Goal: Task Accomplishment & Management: Use online tool/utility

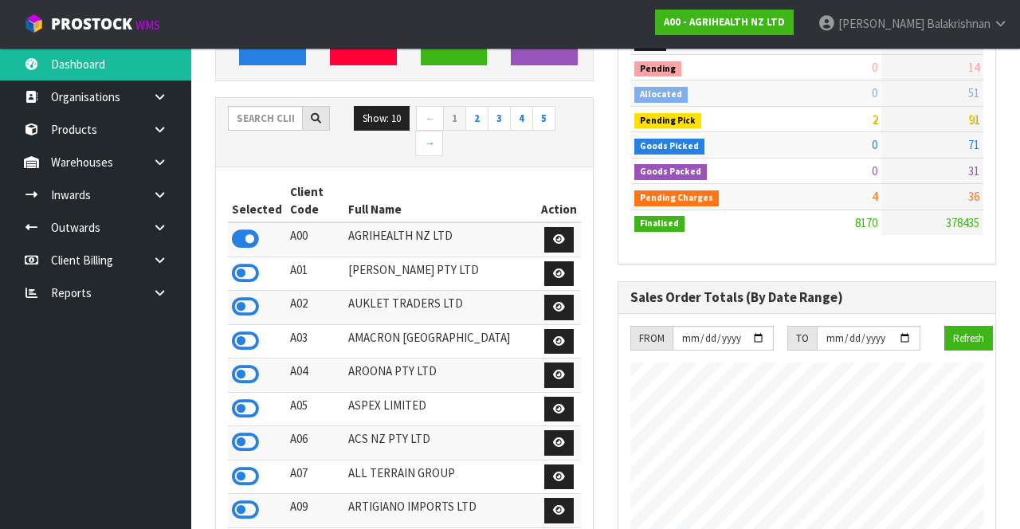
scroll to position [214, 0]
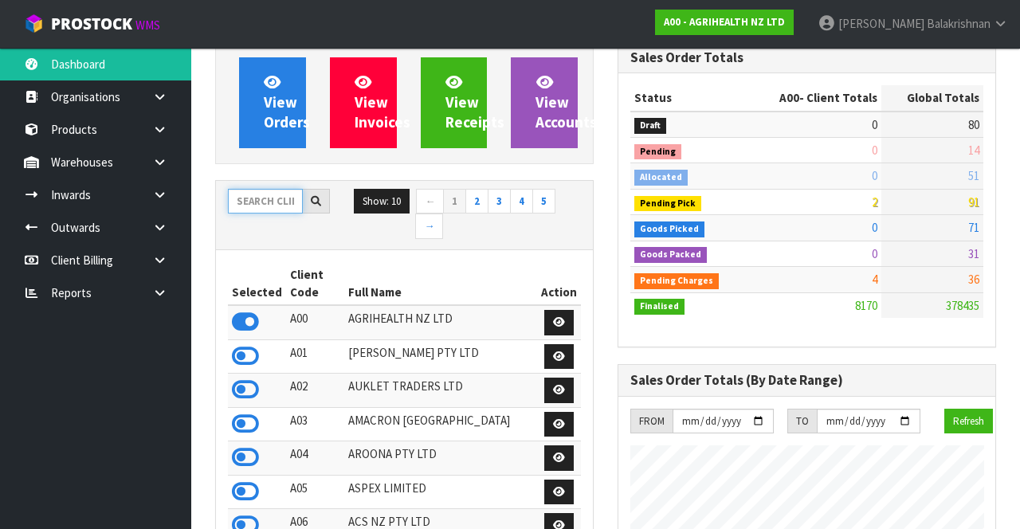
click at [282, 198] on input "text" at bounding box center [265, 201] width 75 height 25
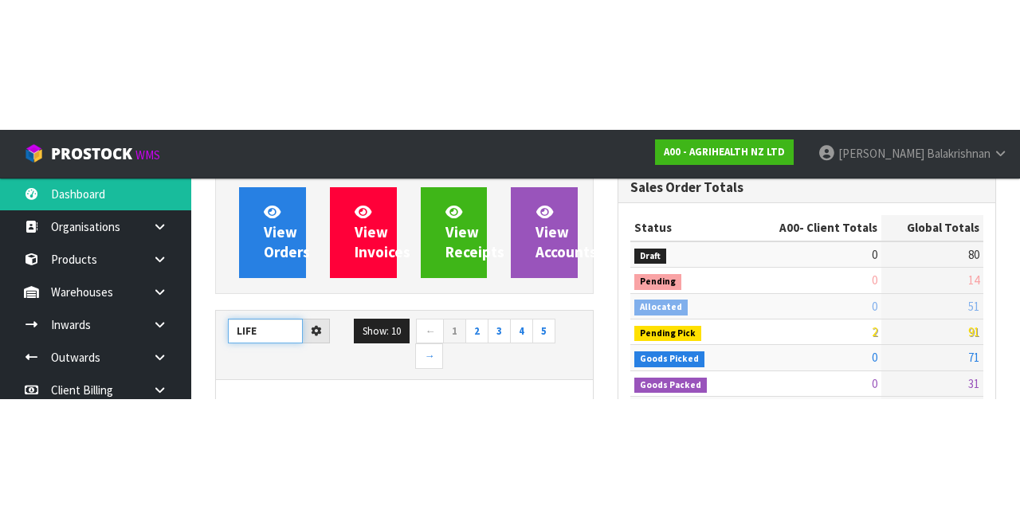
scroll to position [132, 0]
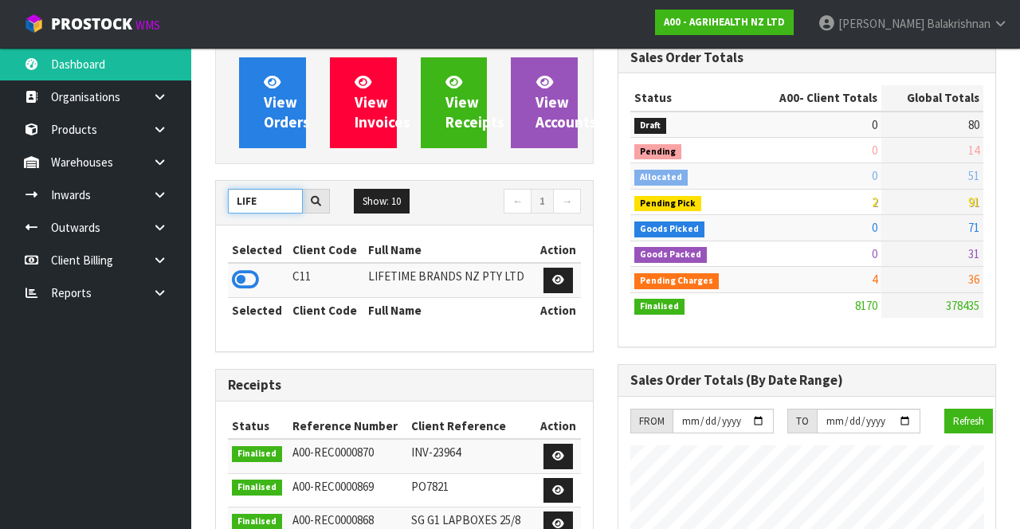
type input "LIFE"
click at [233, 287] on icon at bounding box center [245, 280] width 27 height 24
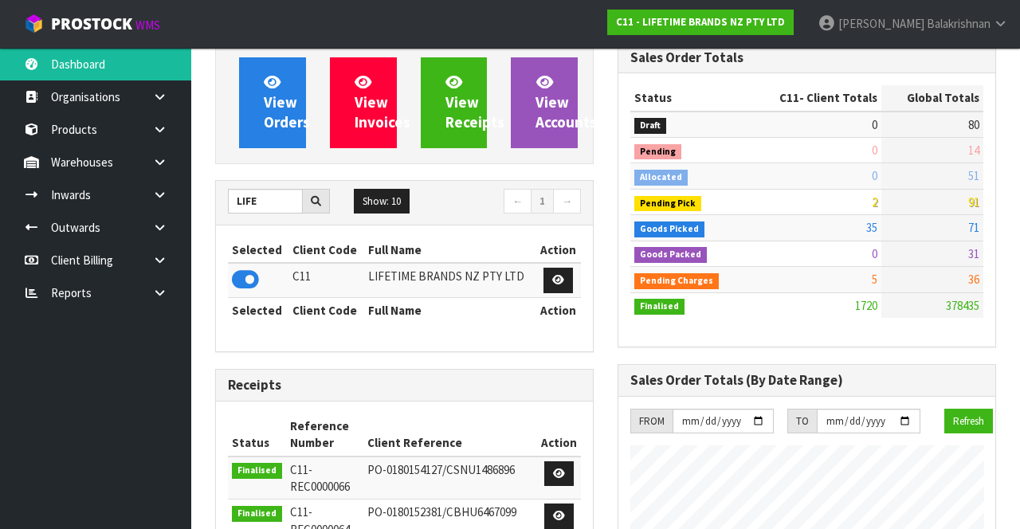
scroll to position [1422, 402]
click at [166, 135] on link at bounding box center [165, 129] width 51 height 33
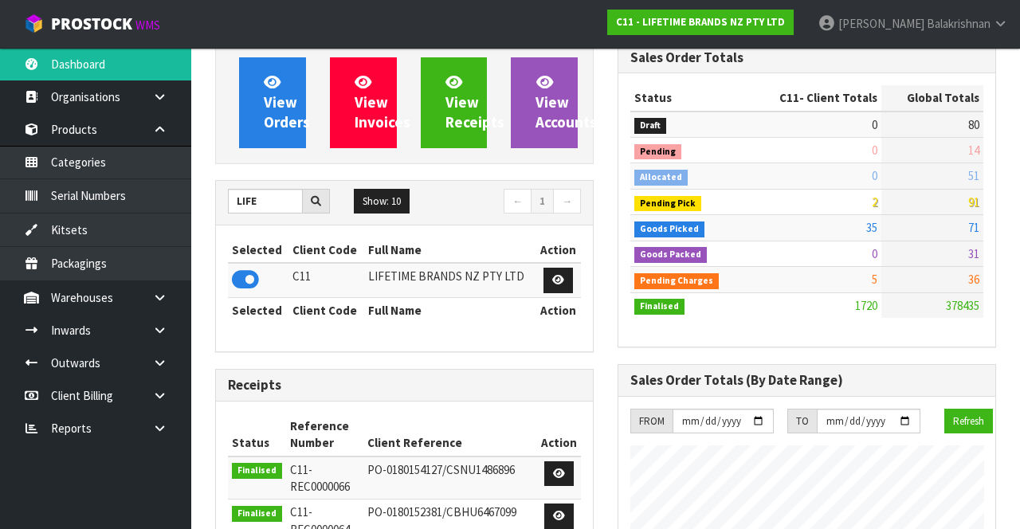
click at [167, 140] on link at bounding box center [165, 129] width 51 height 33
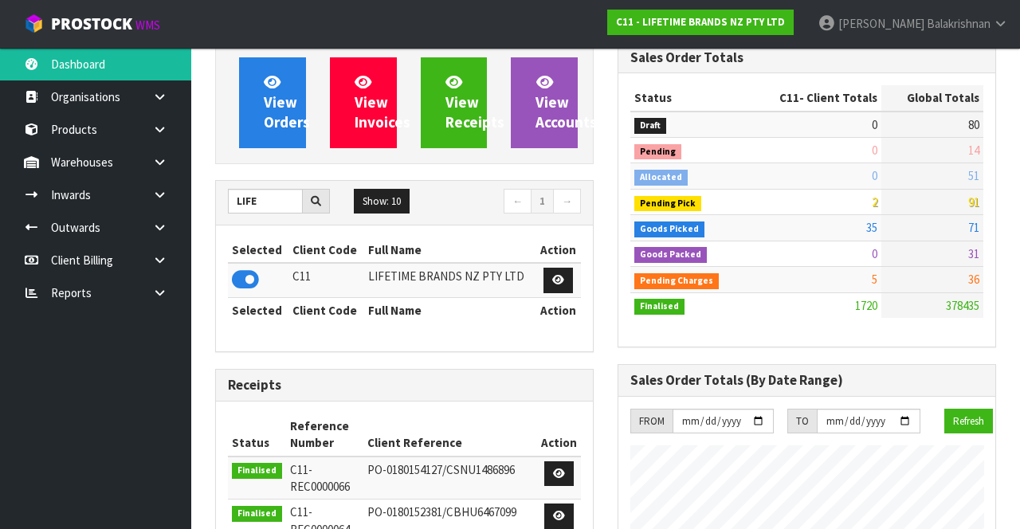
click at [166, 169] on link at bounding box center [165, 162] width 51 height 33
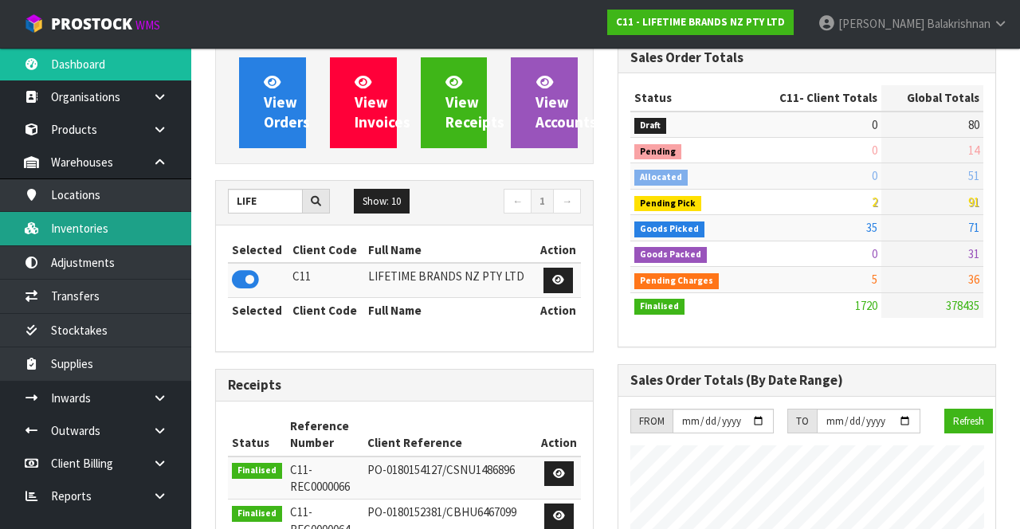
click at [121, 231] on link "Inventories" at bounding box center [95, 228] width 191 height 33
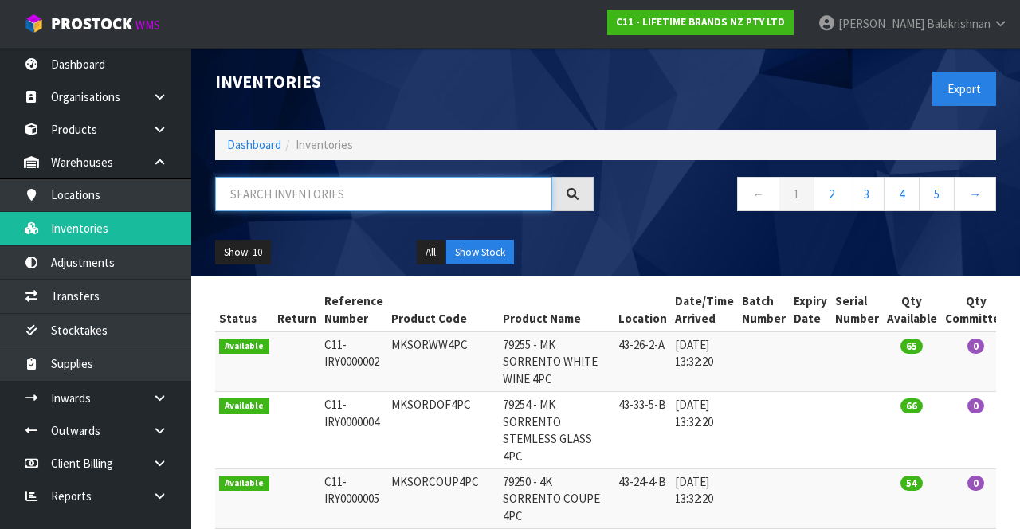
click at [324, 198] on input "text" at bounding box center [383, 194] width 337 height 34
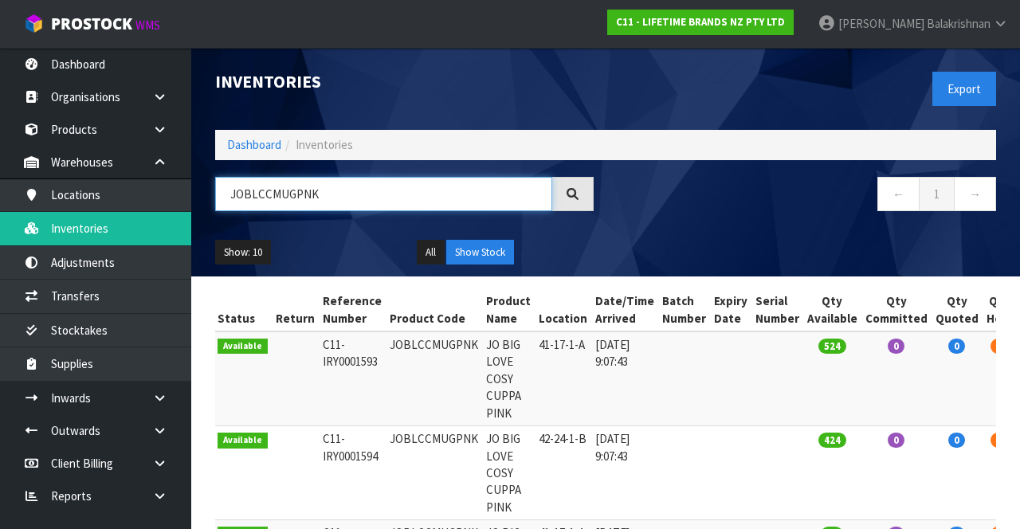
click at [411, 191] on input "JOBLCCMUGPNK" at bounding box center [383, 194] width 337 height 34
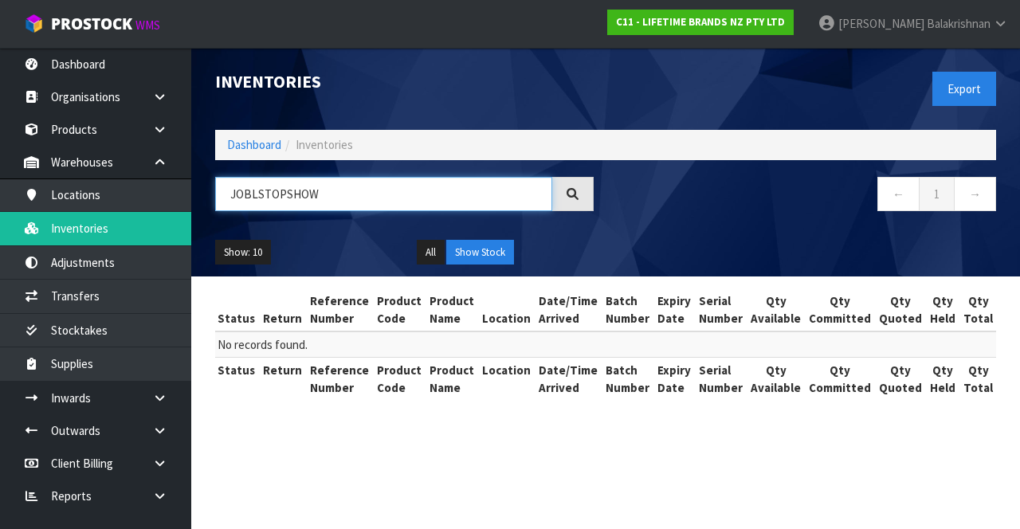
click at [402, 177] on input "JOBLSTOPSHOW" at bounding box center [383, 194] width 337 height 34
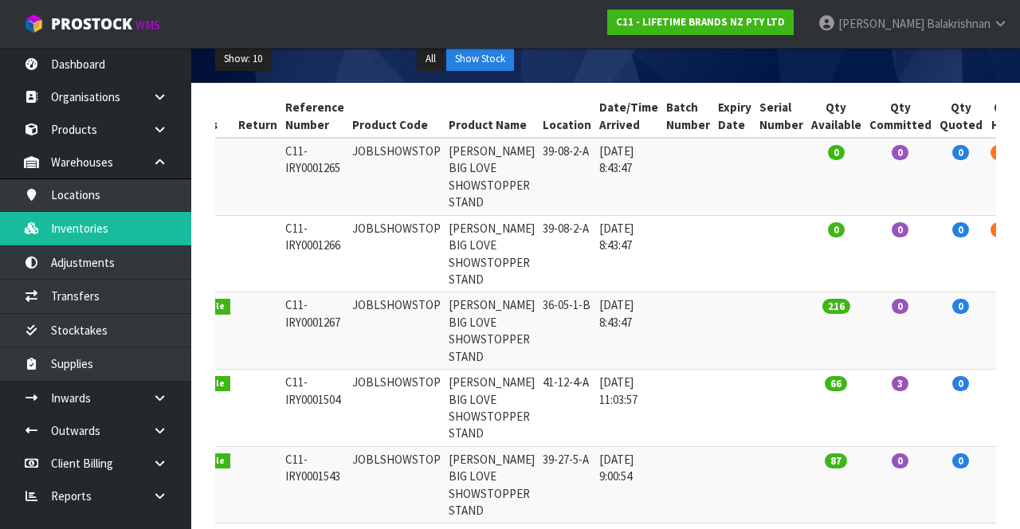
scroll to position [0, 38]
type input "JOBLSHOWSTOP"
copy td "JOBLSHOWSTOP"
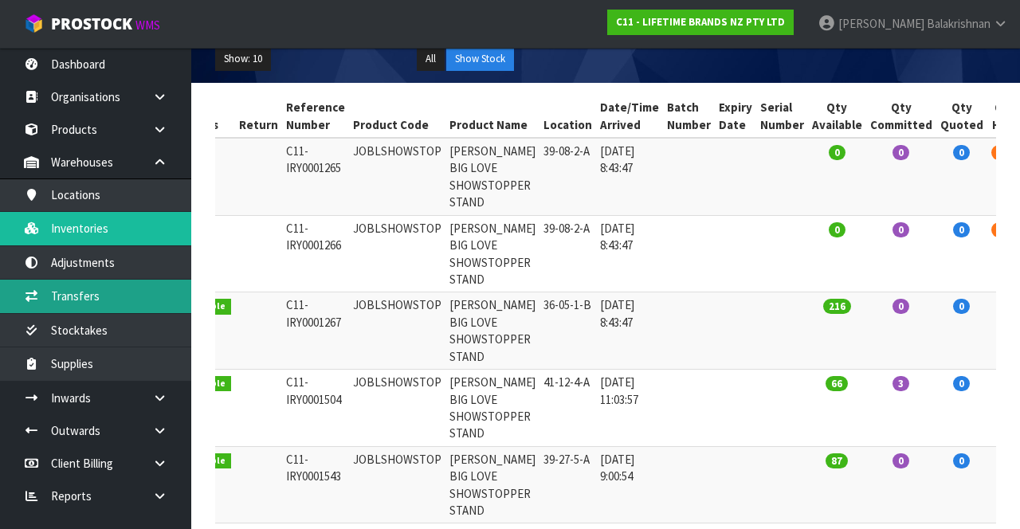
click at [64, 300] on link "Transfers" at bounding box center [95, 296] width 191 height 33
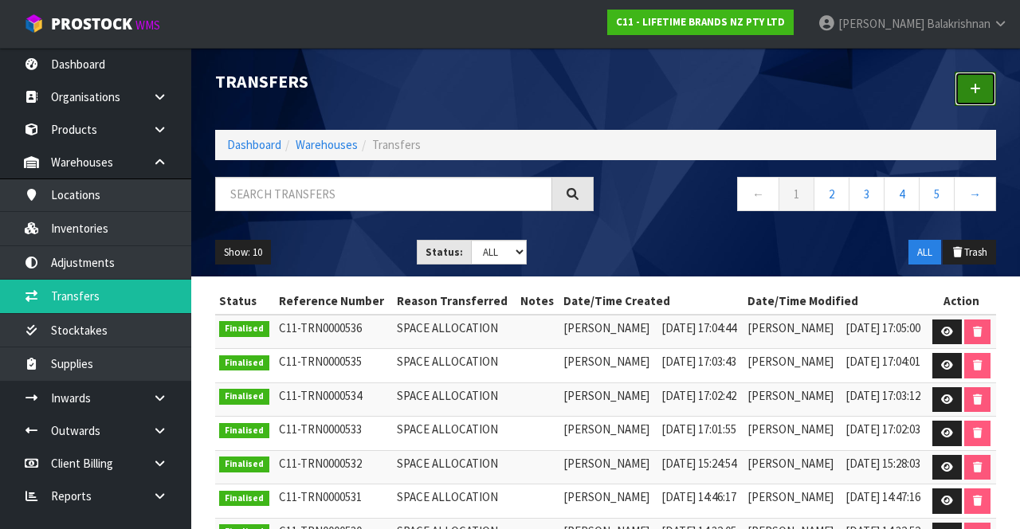
click at [982, 91] on link at bounding box center [975, 89] width 41 height 34
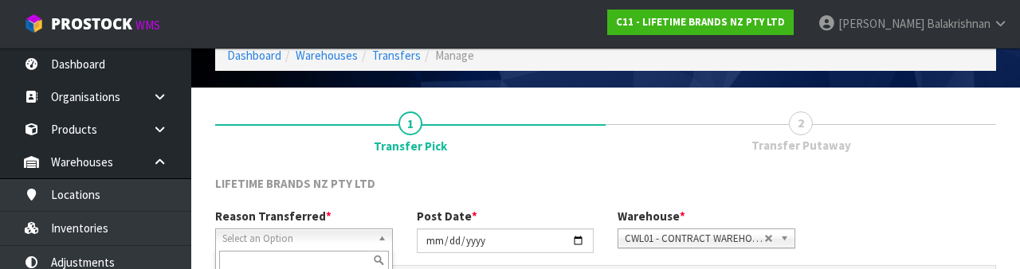
scroll to position [190, 0]
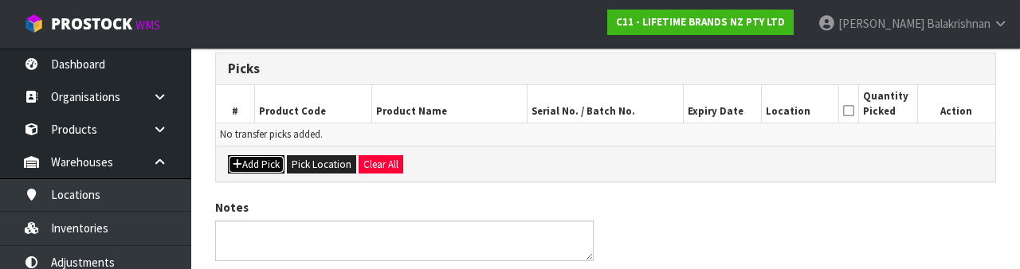
click at [258, 155] on button "Add Pick" at bounding box center [256, 164] width 57 height 19
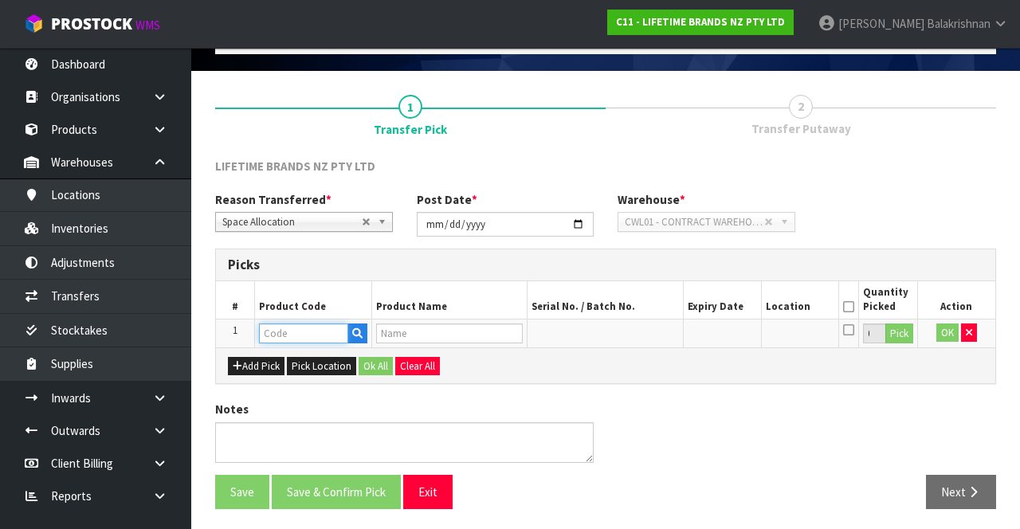
click at [314, 335] on input "text" at bounding box center [303, 334] width 89 height 20
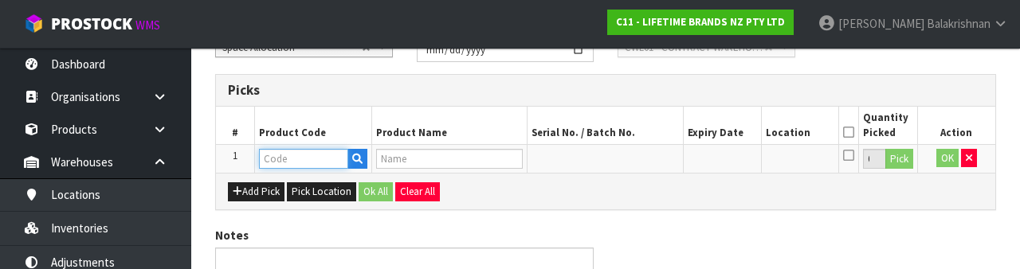
scroll to position [279, 0]
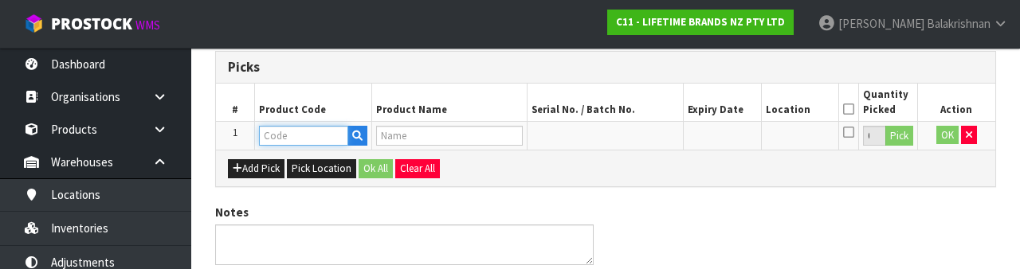
type input "JOBLSHOWSTOP"
type input "[PERSON_NAME] BIG LOVE SHOWSTOPPER STAND"
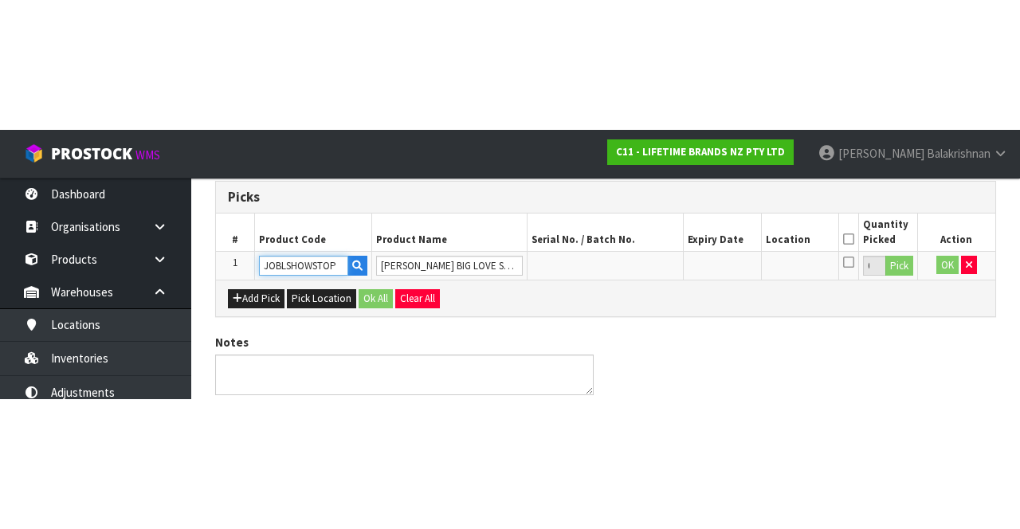
scroll to position [91, 0]
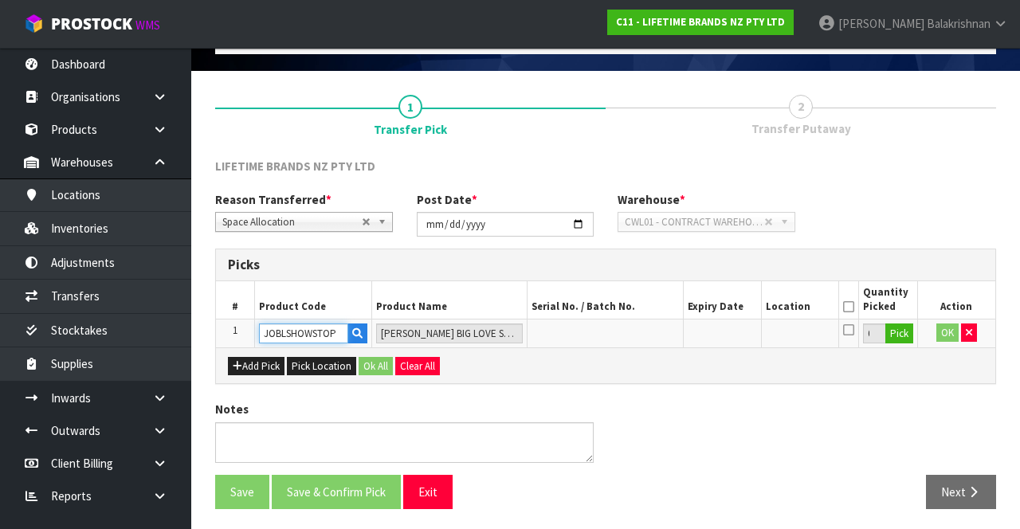
type input "JOBLSHOWSTOP"
click at [899, 338] on button "Pick" at bounding box center [899, 334] width 28 height 21
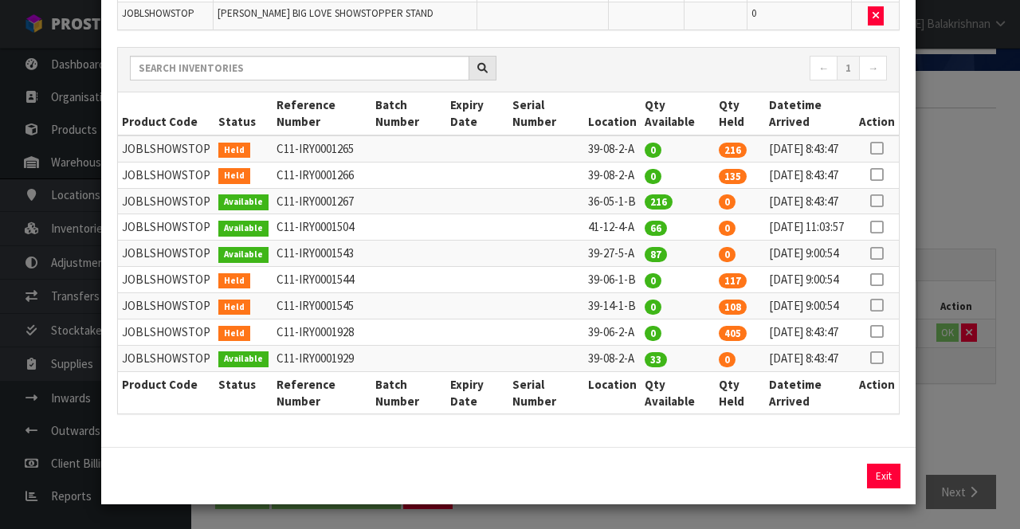
scroll to position [148, 0]
click at [880, 202] on icon at bounding box center [876, 201] width 13 height 1
click at [832, 488] on button "Assign Pick" at bounding box center [829, 476] width 65 height 25
type input "216"
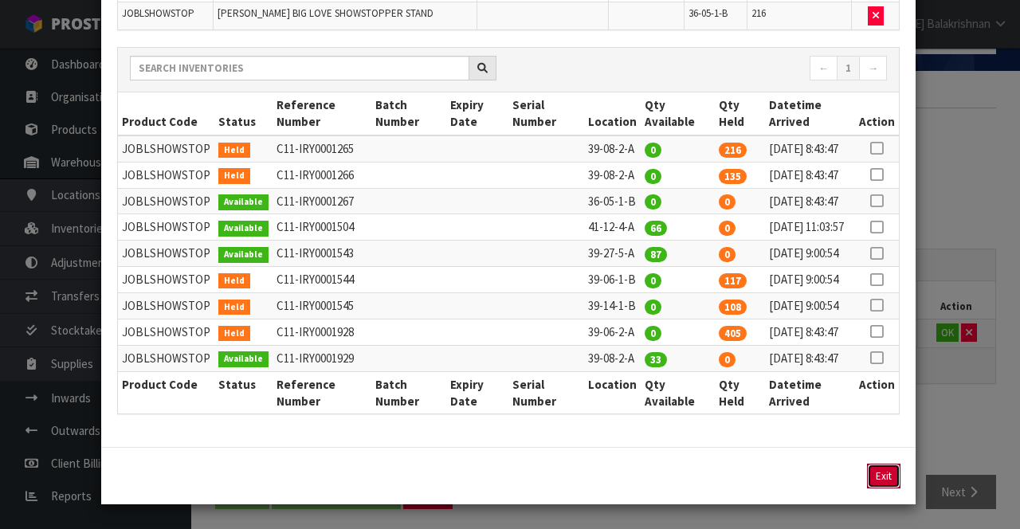
click at [894, 488] on button "Exit" at bounding box center [883, 476] width 33 height 25
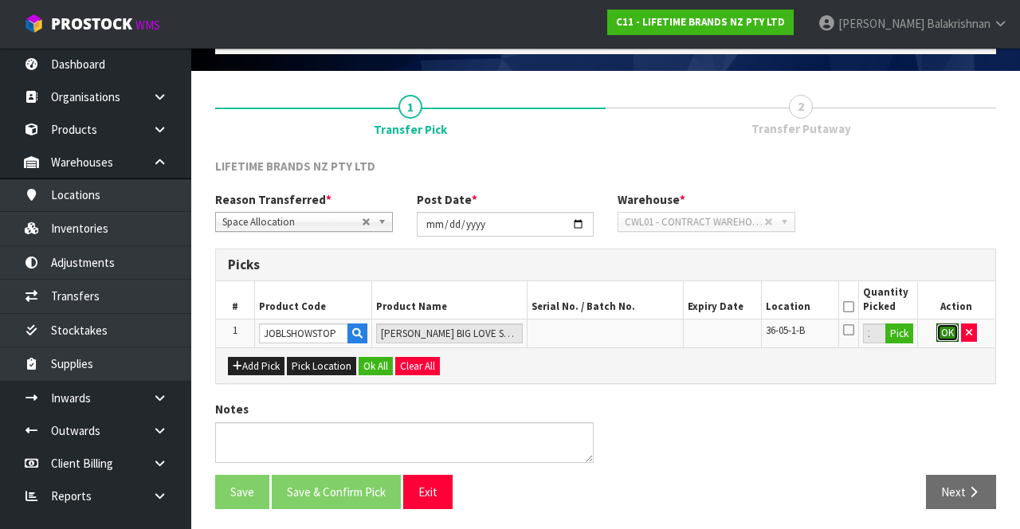
click at [940, 336] on button "OK" at bounding box center [947, 333] width 22 height 19
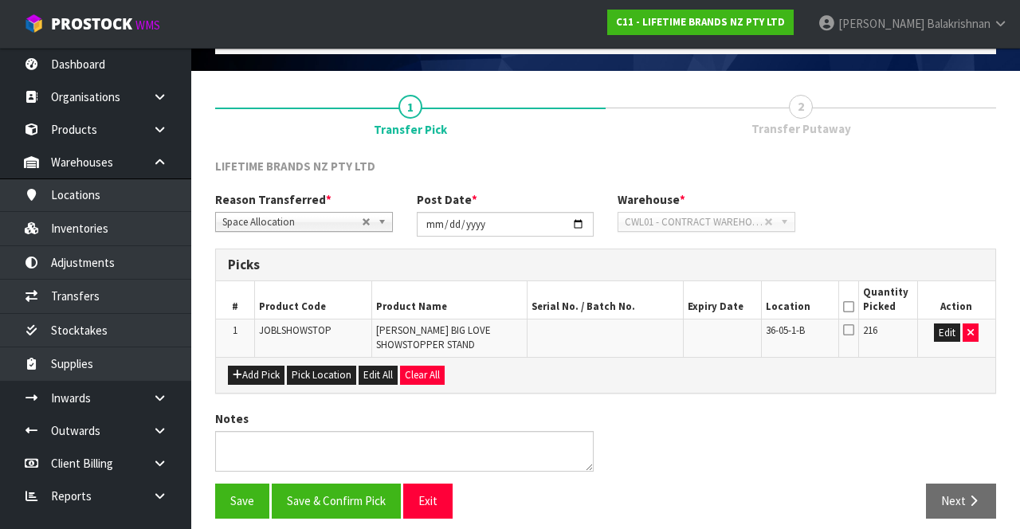
click at [849, 307] on icon at bounding box center [848, 307] width 11 height 1
click at [335, 496] on button "Save & Confirm Pick" at bounding box center [336, 501] width 129 height 34
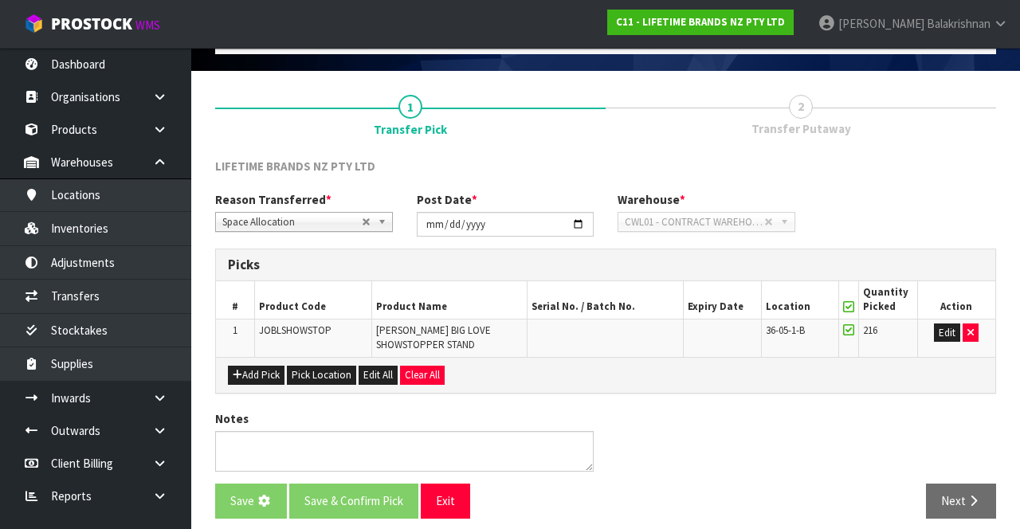
scroll to position [0, 0]
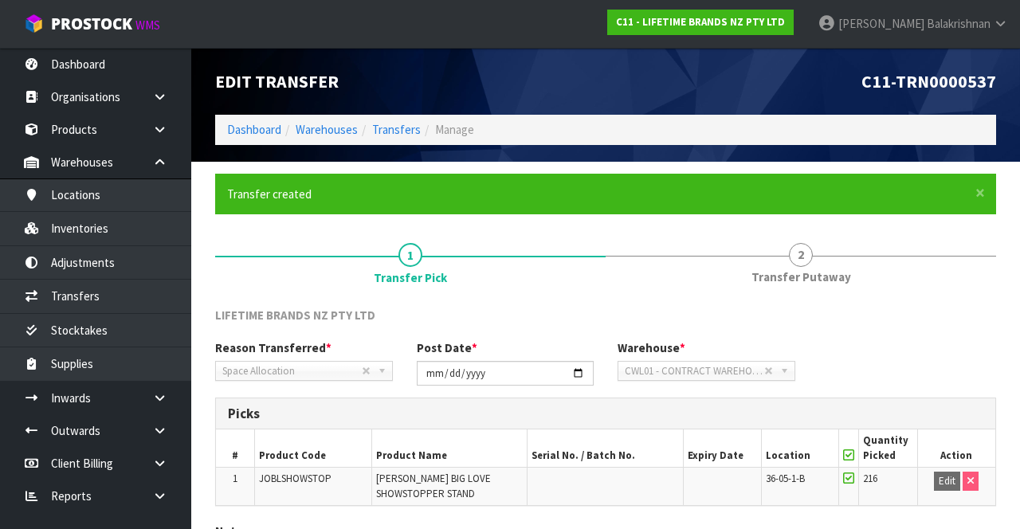
click at [784, 265] on link "2 Transfer Putaway" at bounding box center [801, 262] width 390 height 63
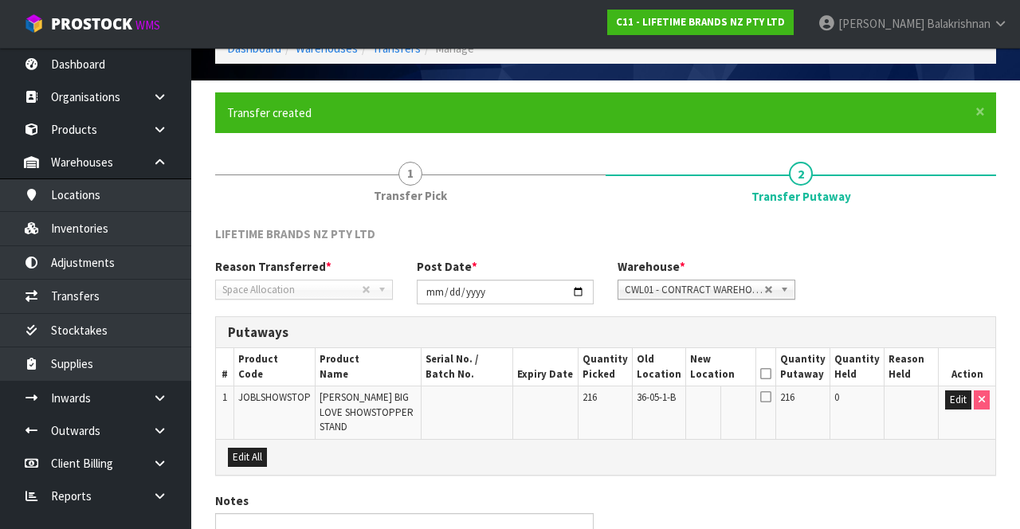
scroll to position [158, 0]
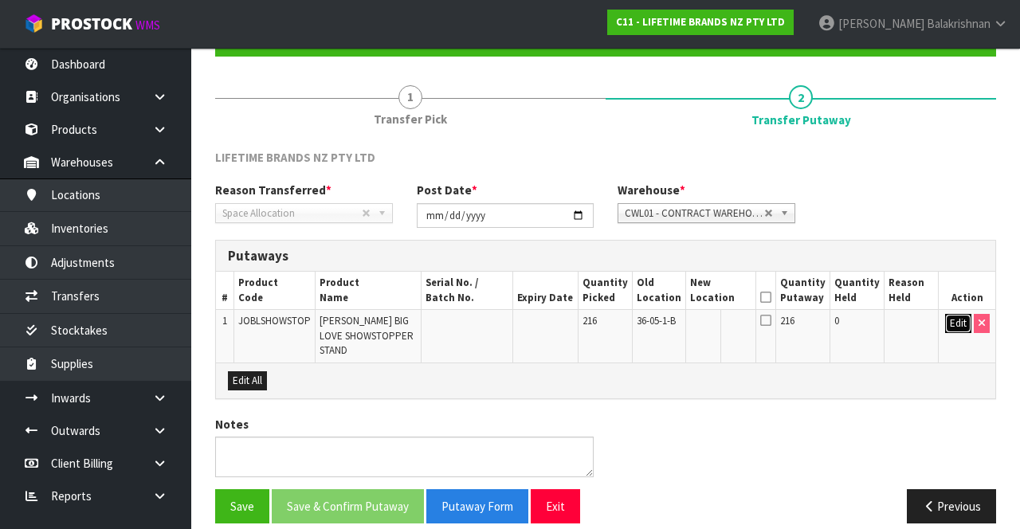
click at [947, 325] on button "Edit" at bounding box center [958, 323] width 26 height 19
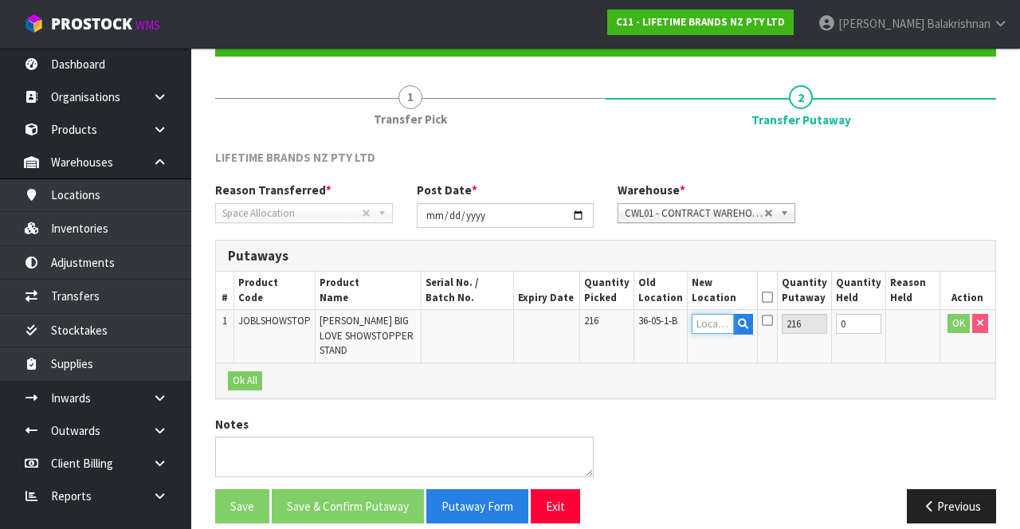
click at [734, 319] on input "text" at bounding box center [713, 324] width 42 height 20
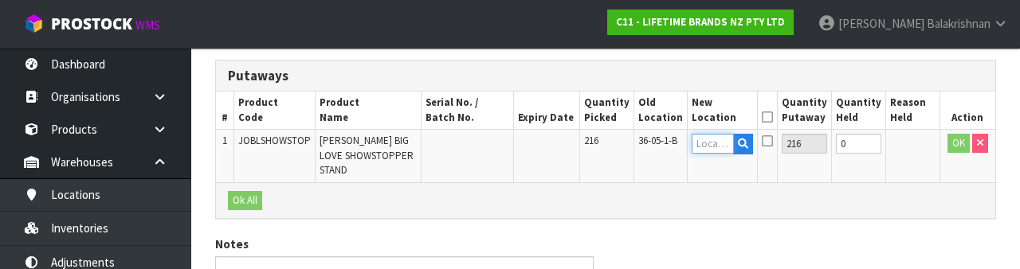
scroll to position [336, 0]
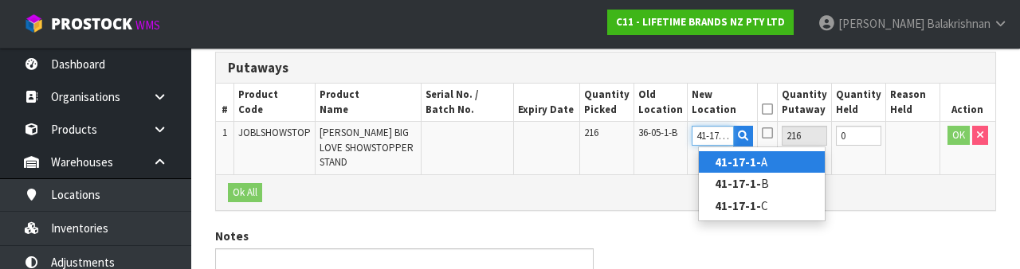
type input "41-17-1-B"
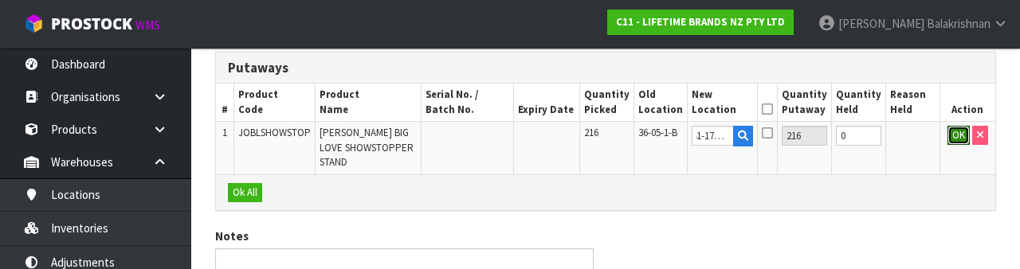
click at [965, 135] on button "OK" at bounding box center [958, 135] width 22 height 19
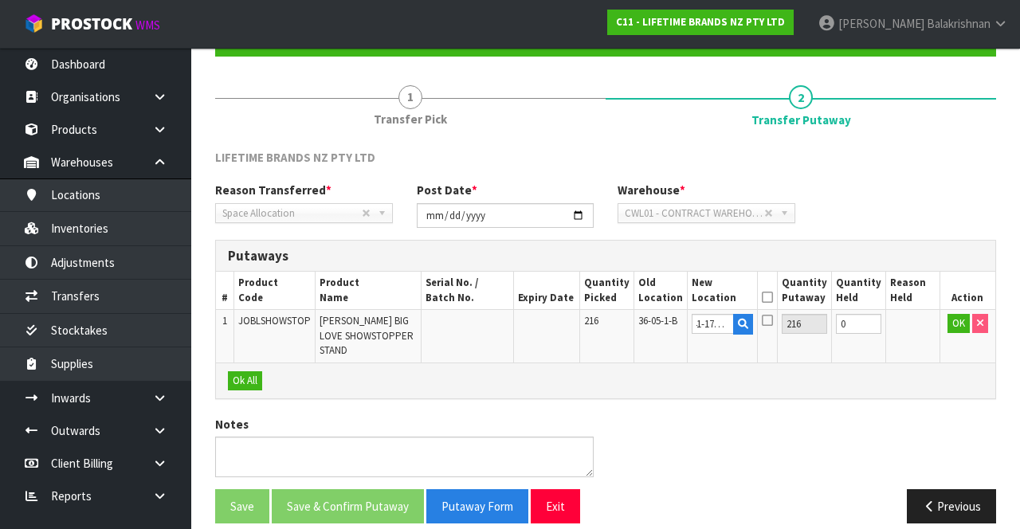
scroll to position [0, 0]
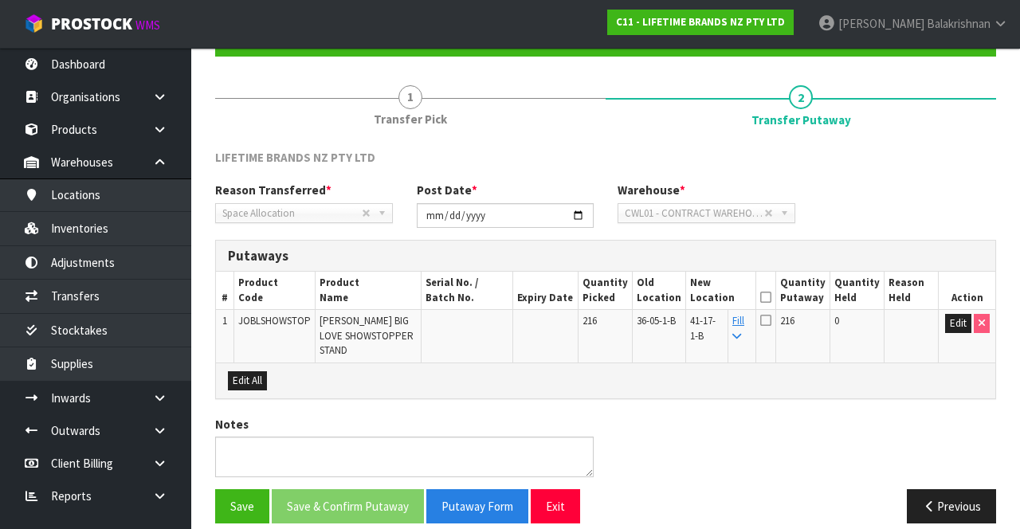
click at [771, 297] on icon at bounding box center [765, 297] width 11 height 1
click at [363, 492] on button "Save & Confirm Putaway" at bounding box center [348, 506] width 152 height 34
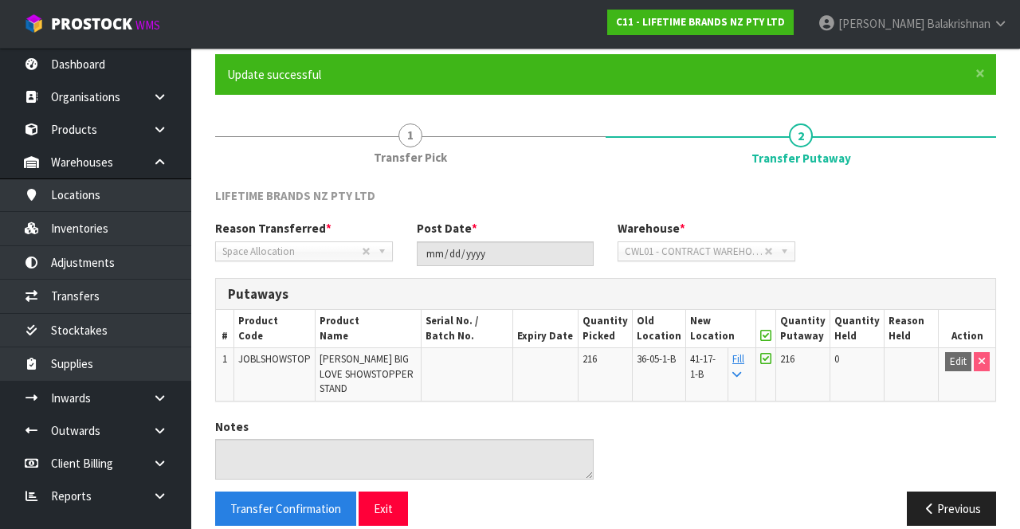
scroll to position [124, 0]
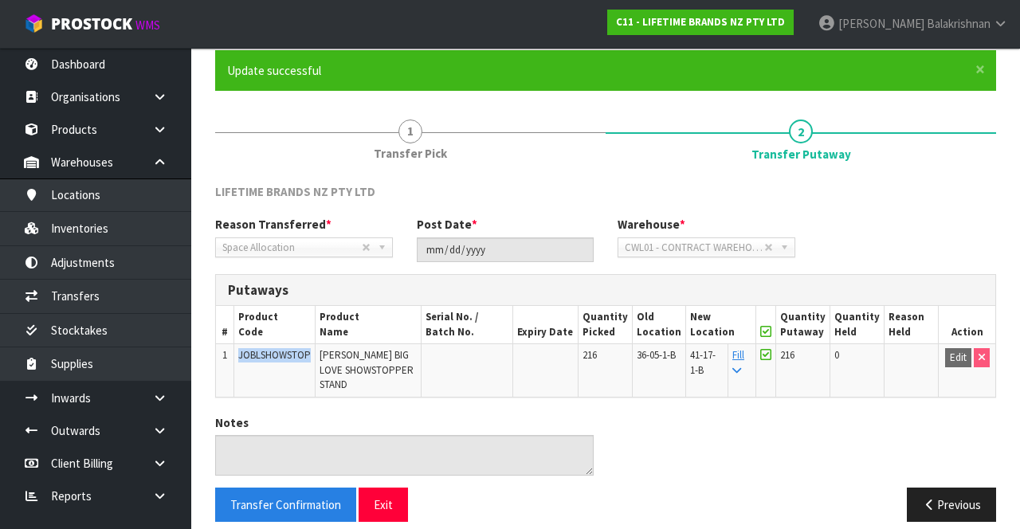
copy span "JOBLSHOWSTOP"
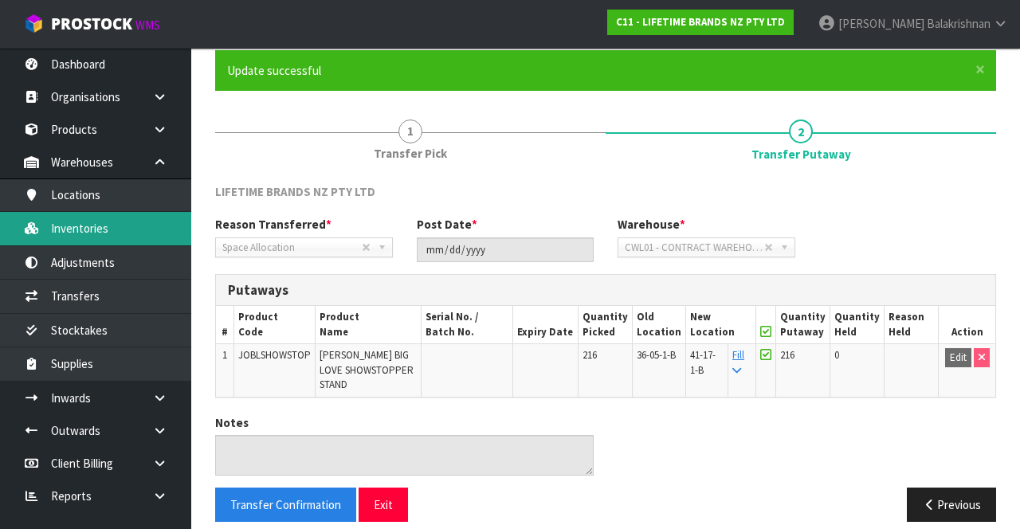
click at [112, 239] on link "Inventories" at bounding box center [95, 228] width 191 height 33
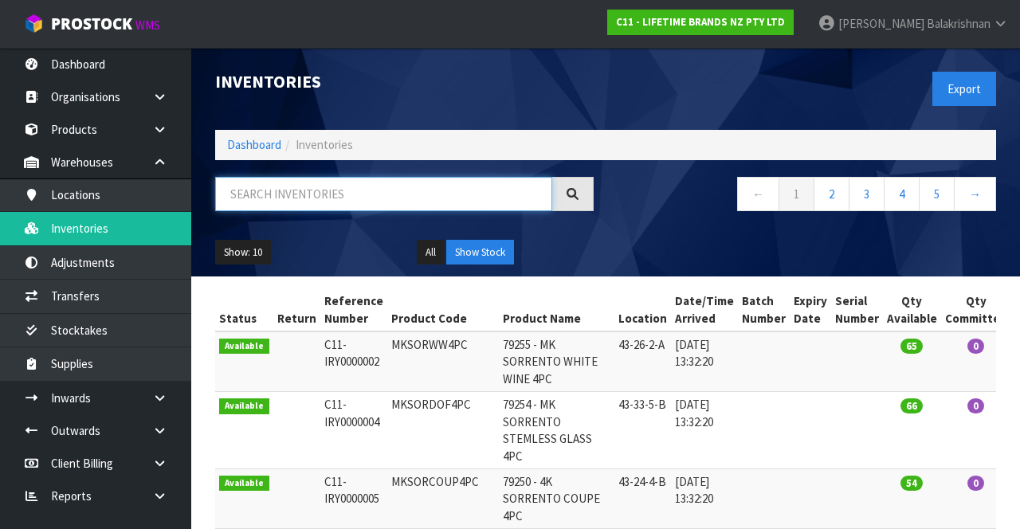
click at [323, 198] on input "text" at bounding box center [383, 194] width 337 height 34
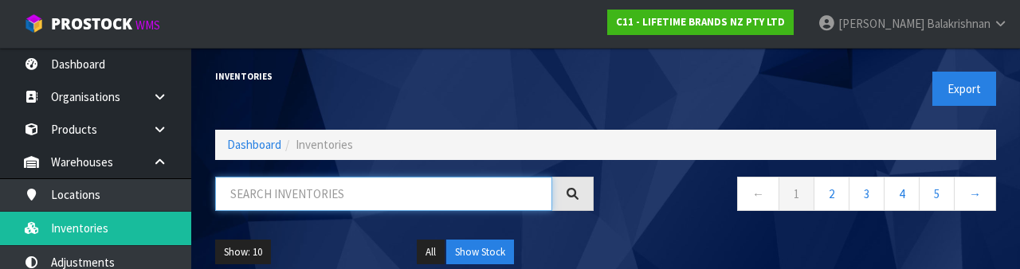
type input "JOBLSHOWSTOP"
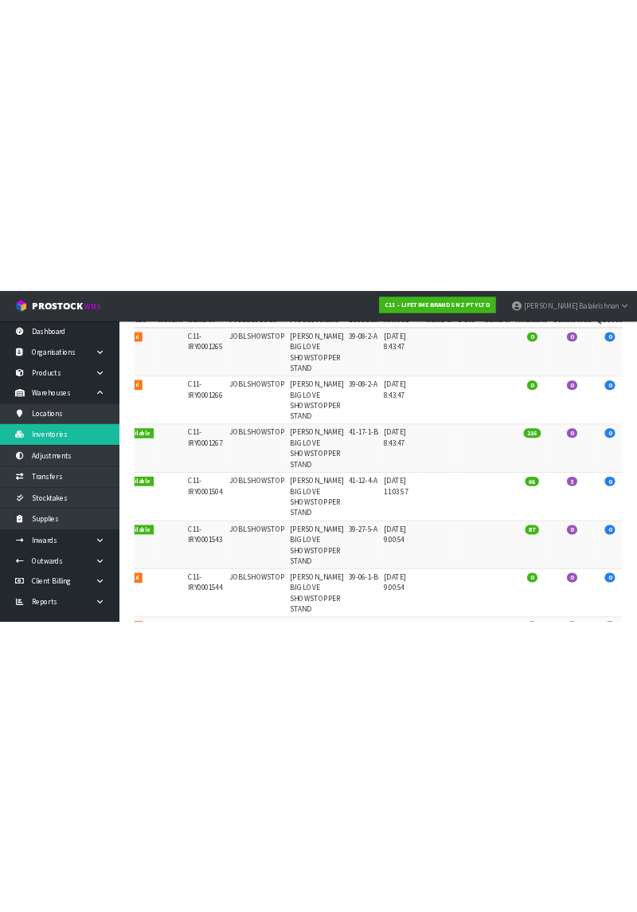
scroll to position [99, 0]
